Goal: Information Seeking & Learning: Find specific fact

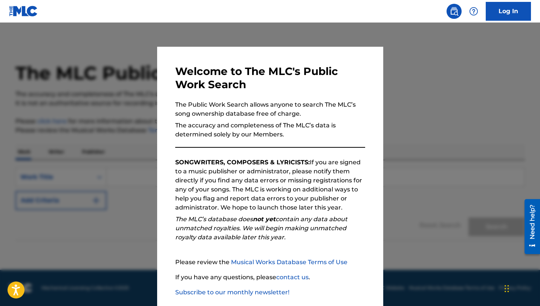
click at [418, 115] on div at bounding box center [270, 176] width 540 height 306
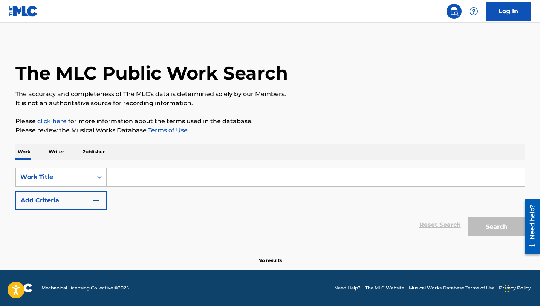
click at [170, 182] on input "Search Form" at bounding box center [316, 177] width 418 height 18
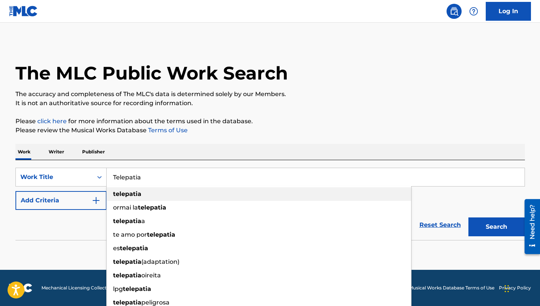
click at [139, 194] on strong "telepatia" at bounding box center [127, 193] width 28 height 7
type input "telepatia"
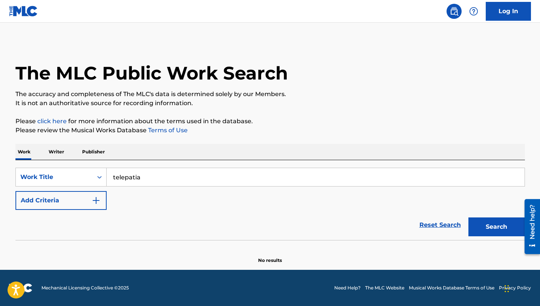
click at [93, 200] on img "Search Form" at bounding box center [96, 200] width 9 height 9
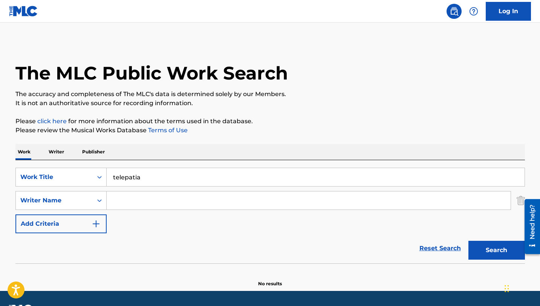
click at [133, 200] on input "Search Form" at bounding box center [309, 200] width 404 height 18
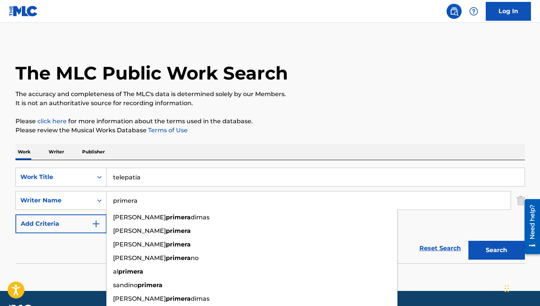
type input "primera"
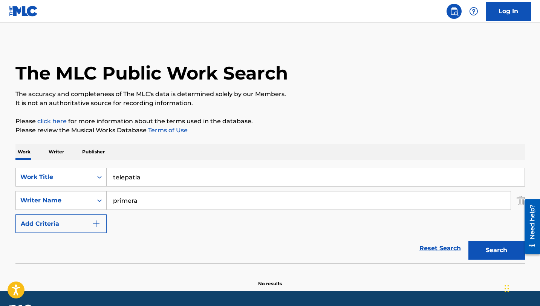
click at [203, 163] on div "SearchWithCriteria13d4a833-fc38-4d3b-93a6-2004818dfe89 Work Title telepatia Sea…" at bounding box center [269, 211] width 509 height 103
click at [484, 254] on button "Search" at bounding box center [496, 250] width 57 height 19
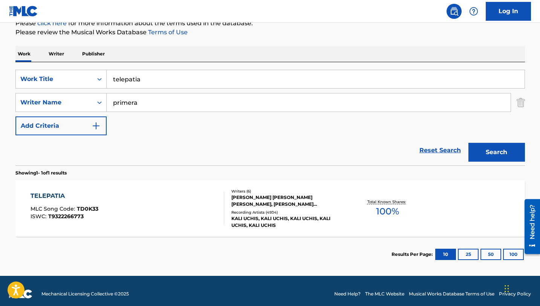
scroll to position [104, 0]
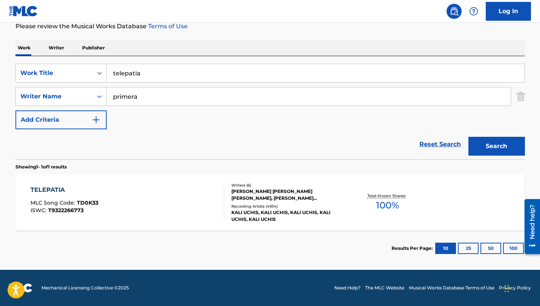
click at [57, 191] on div "TELEPATIA" at bounding box center [65, 189] width 68 height 9
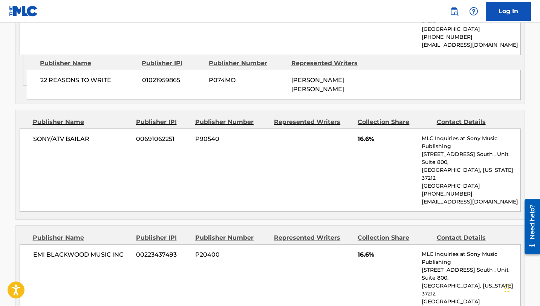
scroll to position [605, 0]
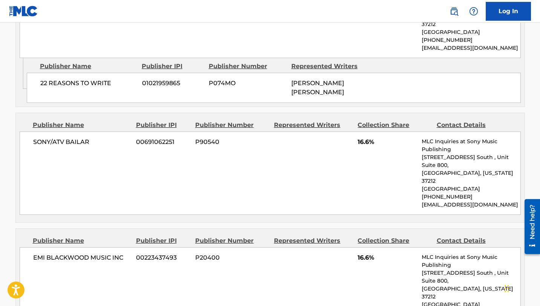
scroll to position [104, 0]
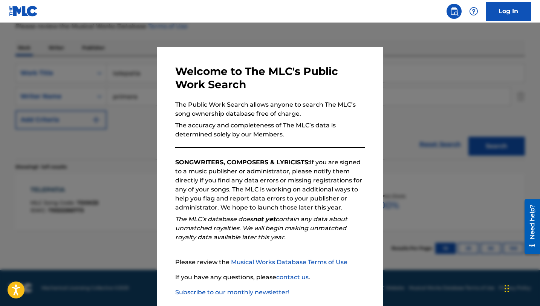
click at [143, 108] on div at bounding box center [270, 176] width 540 height 306
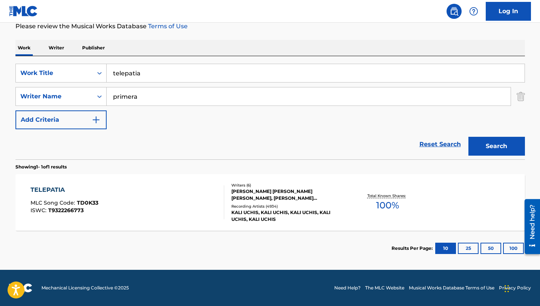
click at [156, 72] on input "telepatia" at bounding box center [316, 73] width 418 height 18
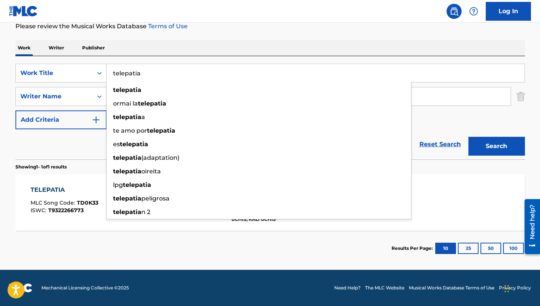
click at [156, 72] on input "telepatia" at bounding box center [316, 73] width 418 height 18
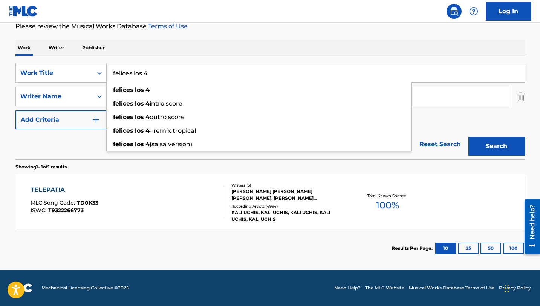
type input "felices los 4"
click at [185, 60] on div "SearchWithCriteria13d4a833-fc38-4d3b-93a6-2004818dfe89 Work Title felices los 4…" at bounding box center [269, 107] width 509 height 103
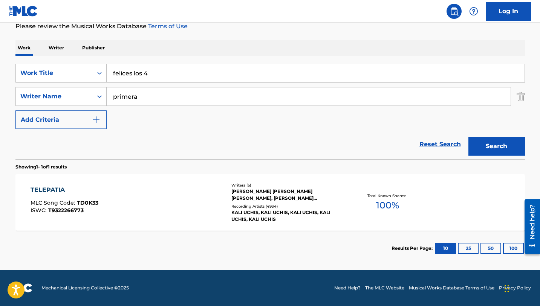
click at [149, 94] on input "primera" at bounding box center [309, 96] width 404 height 18
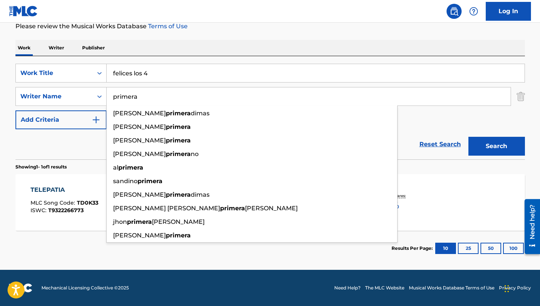
click at [340, 50] on div "Work Writer Publisher" at bounding box center [269, 48] width 509 height 16
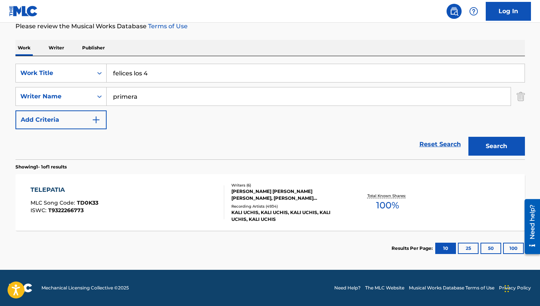
click at [497, 139] on button "Search" at bounding box center [496, 146] width 57 height 19
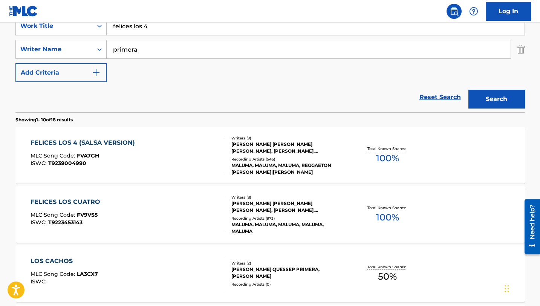
scroll to position [161, 0]
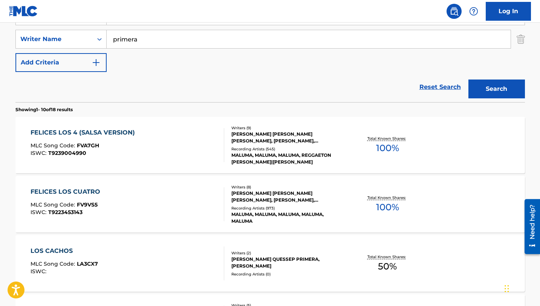
click at [121, 137] on div "FELICES LOS 4 (SALSA VERSION)" at bounding box center [85, 132] width 108 height 9
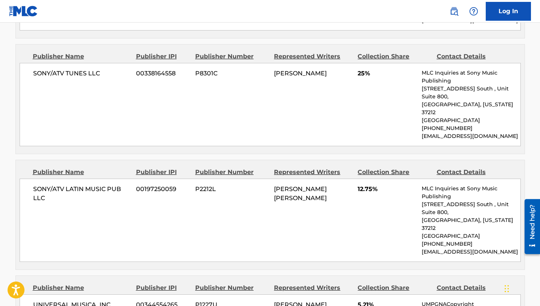
scroll to position [1238, 0]
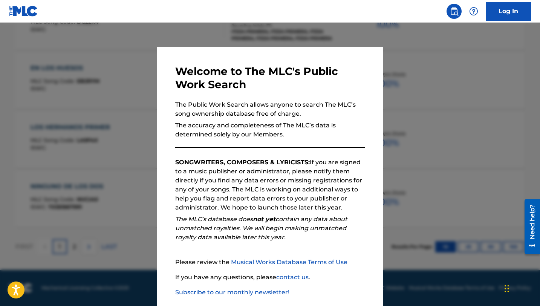
scroll to position [161, 0]
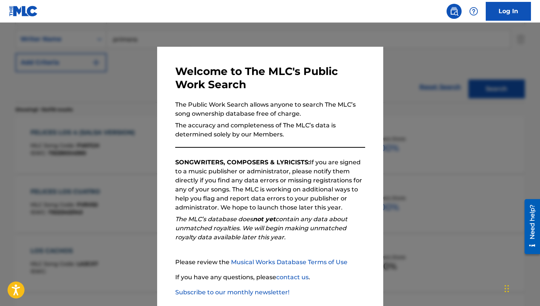
click at [102, 100] on div at bounding box center [270, 176] width 540 height 306
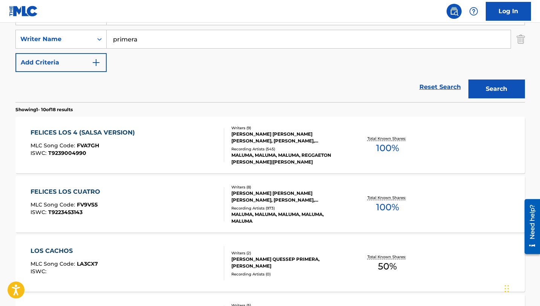
scroll to position [111, 0]
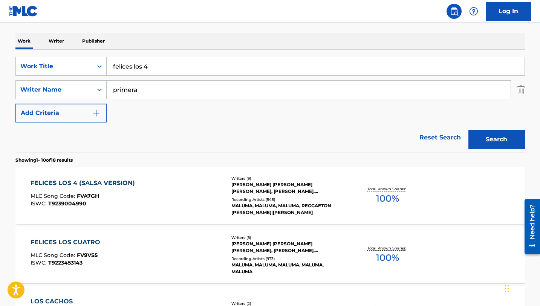
click at [135, 67] on input "felices los 4" at bounding box center [316, 66] width 418 height 18
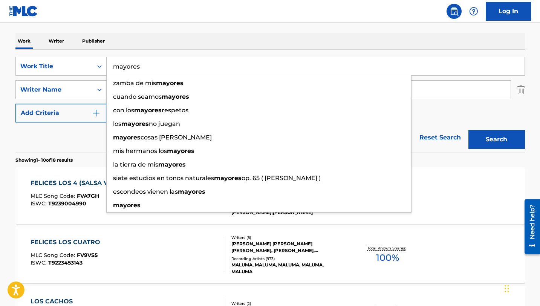
type input "mayores"
click at [144, 35] on div "Work Writer Publisher" at bounding box center [269, 41] width 509 height 16
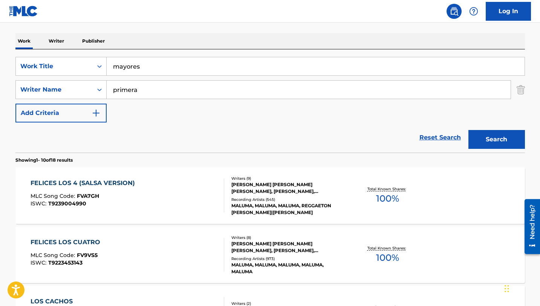
click at [134, 85] on input "primera" at bounding box center [309, 90] width 404 height 18
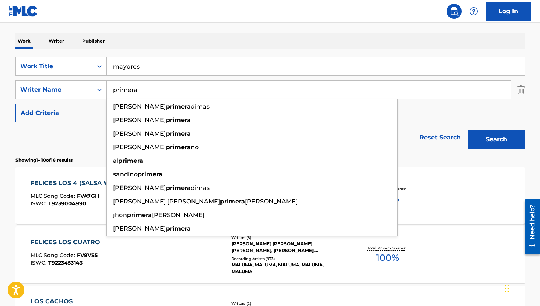
click at [134, 85] on input "primera" at bounding box center [309, 90] width 404 height 18
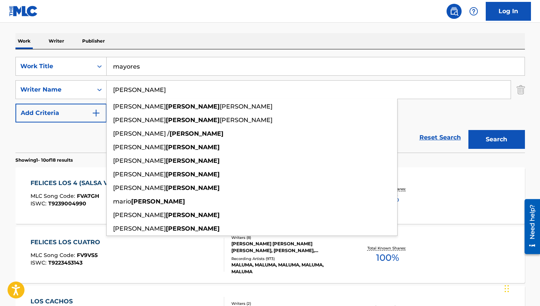
type input "[PERSON_NAME]"
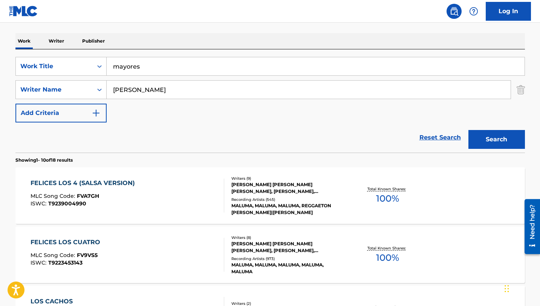
click at [242, 17] on nav "Log In" at bounding box center [270, 11] width 540 height 23
click at [491, 134] on button "Search" at bounding box center [496, 139] width 57 height 19
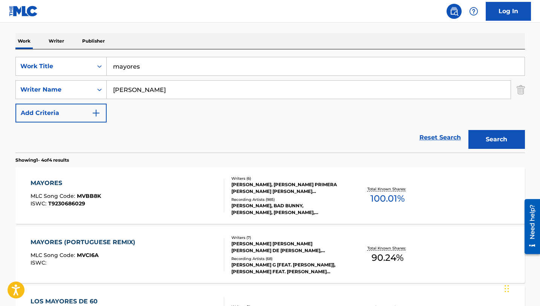
click at [68, 182] on div "MAYORES" at bounding box center [66, 183] width 70 height 9
